Goal: Find specific page/section: Find specific page/section

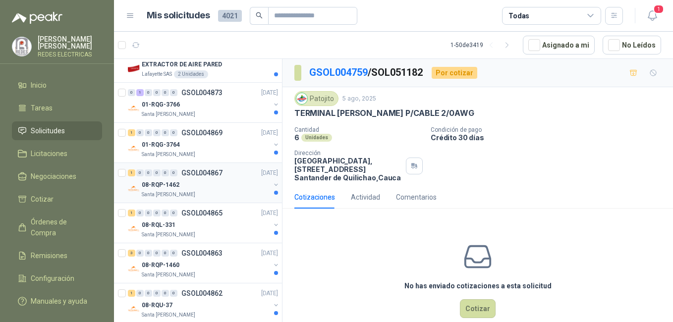
scroll to position [396, 0]
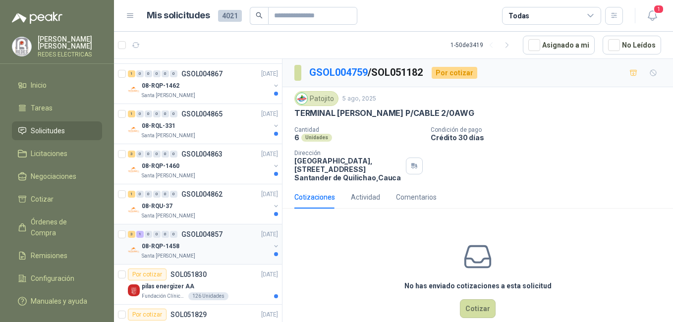
click at [187, 245] on div "08-RQP-1458" at bounding box center [206, 246] width 128 height 12
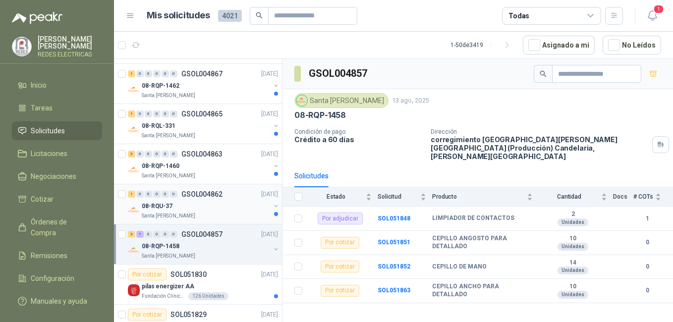
click at [202, 203] on div "08-RQU-37" at bounding box center [206, 206] width 128 height 12
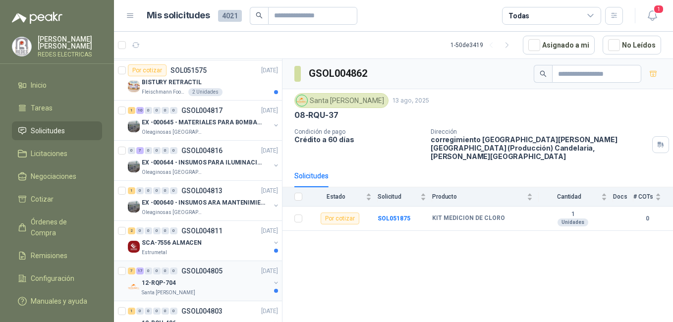
scroll to position [1189, 0]
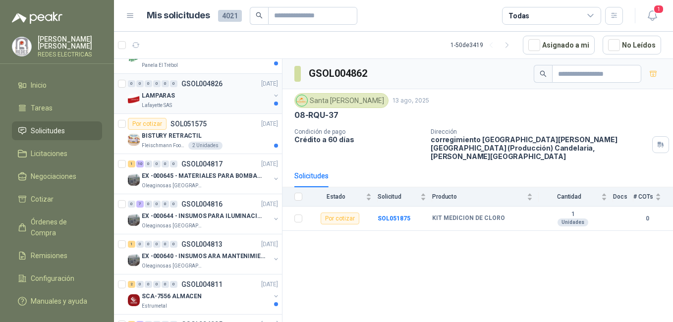
click at [194, 91] on div "LAMPARAS" at bounding box center [206, 96] width 128 height 12
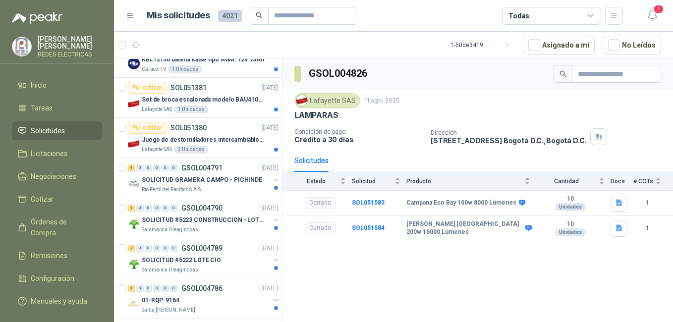
scroll to position [1613, 0]
